Goal: Find specific page/section: Find specific page/section

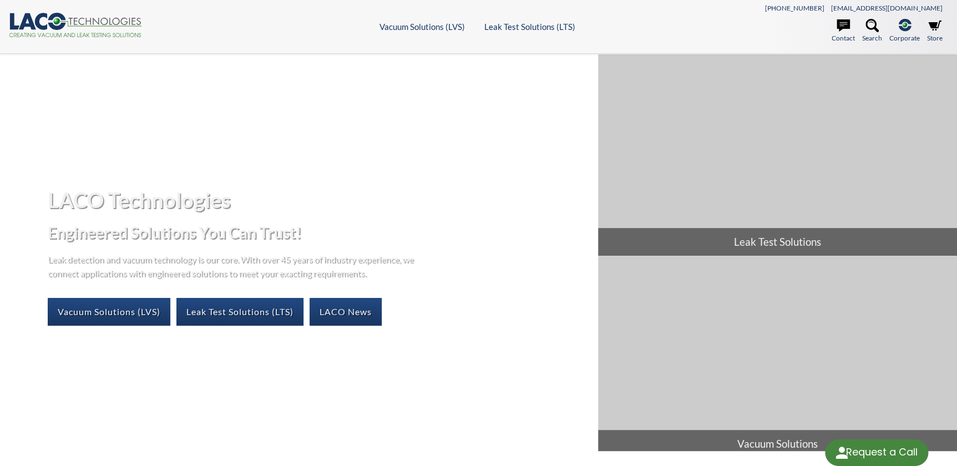
select select "Language Translate Widget"
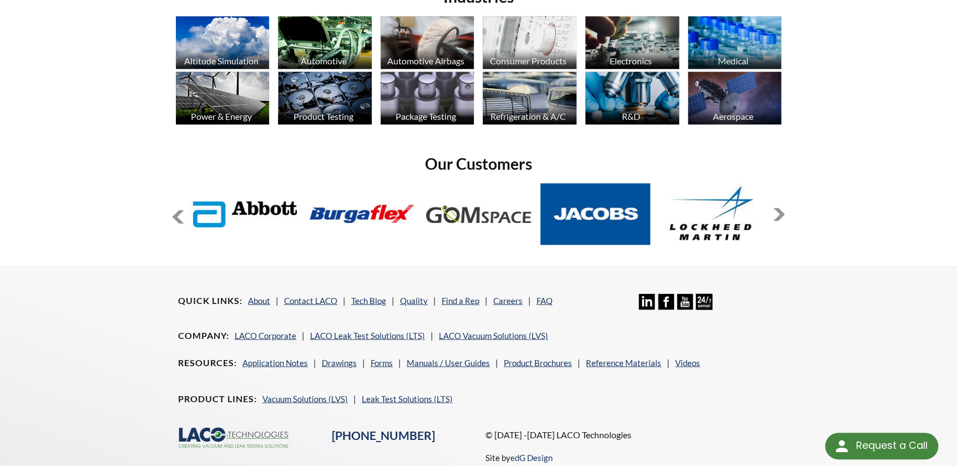
scroll to position [912, 0]
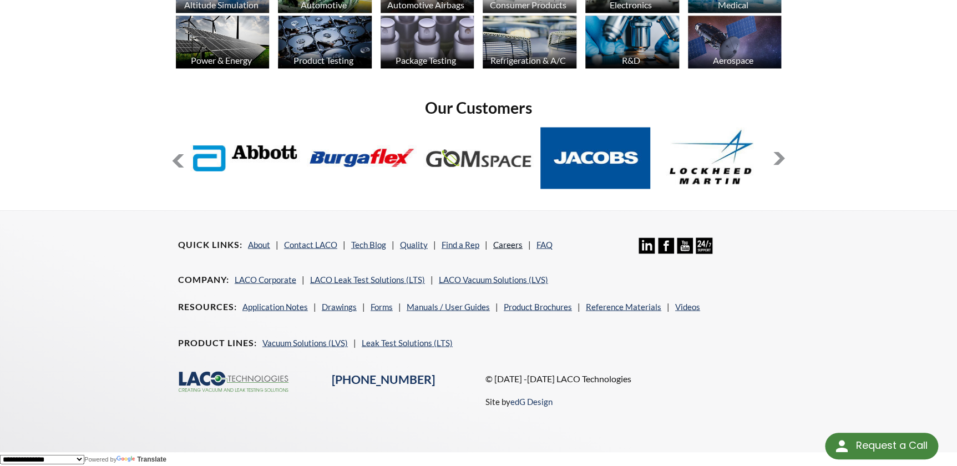
click at [503, 242] on link "Careers" at bounding box center [507, 244] width 29 height 10
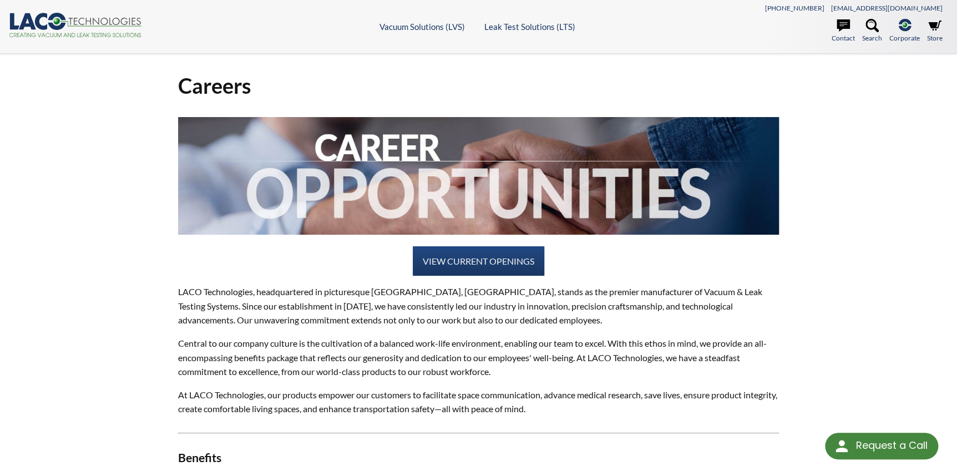
select select "Language Translate Widget"
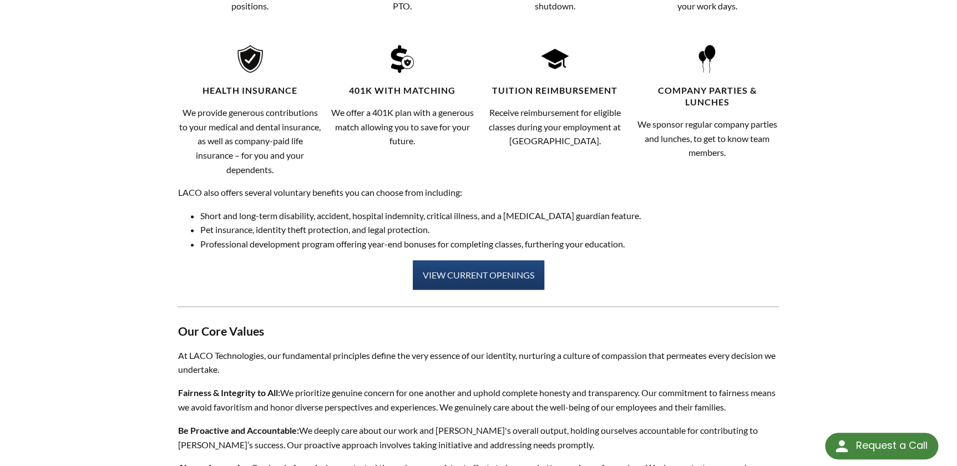
scroll to position [655, 0]
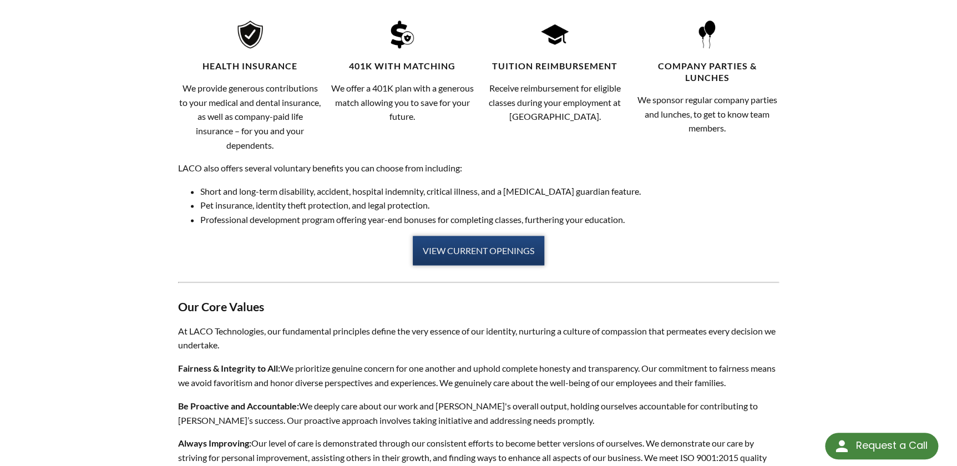
click at [449, 254] on link "VIEW CURRENT OPENINGS" at bounding box center [479, 251] width 132 height 30
